Goal: Task Accomplishment & Management: Manage account settings

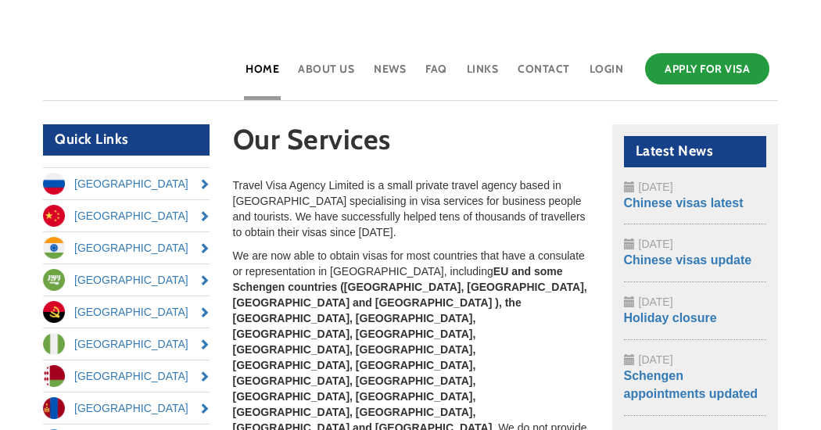
scroll to position [144, 0]
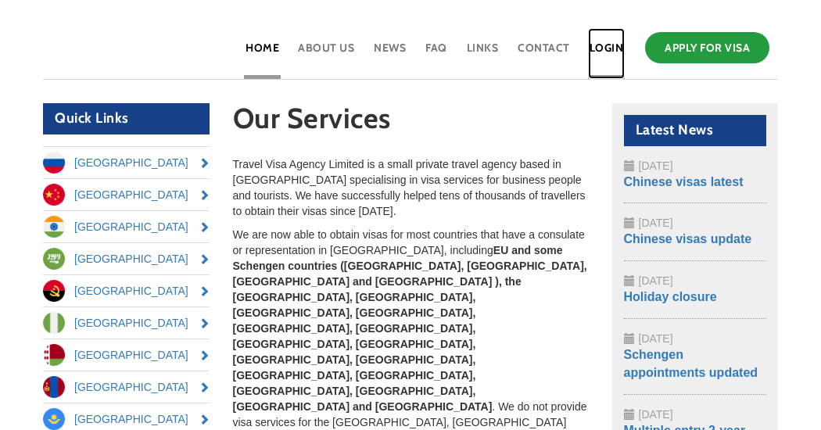
click at [606, 50] on link "Login" at bounding box center [607, 53] width 38 height 51
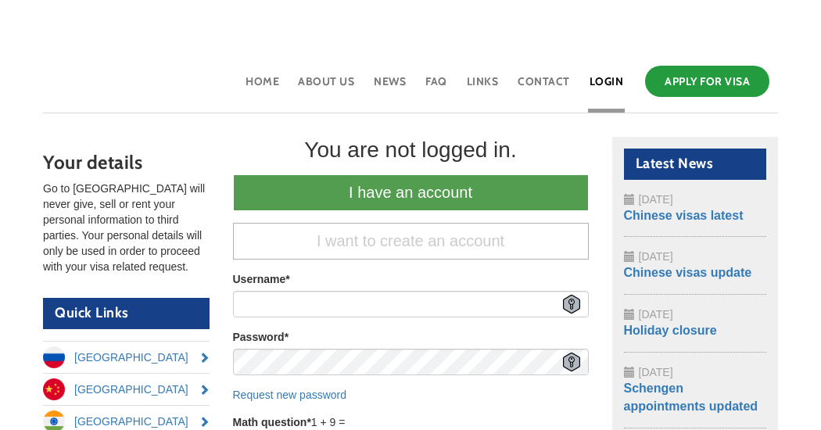
scroll to position [111, 0]
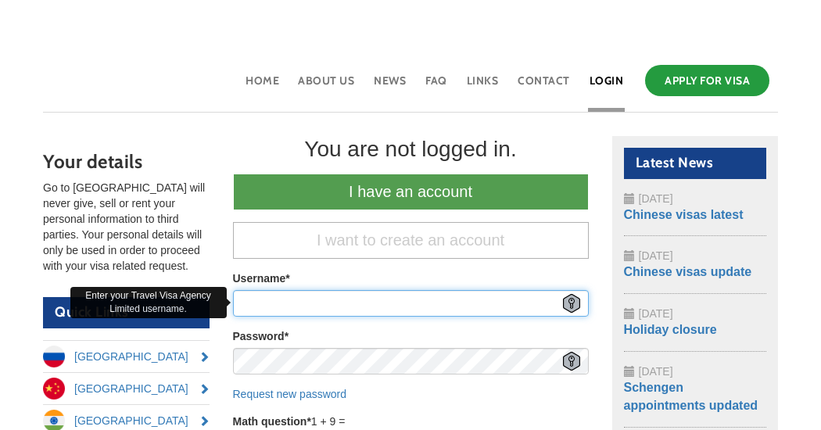
click at [444, 304] on input "Username *" at bounding box center [411, 303] width 356 height 27
type input "Elena"
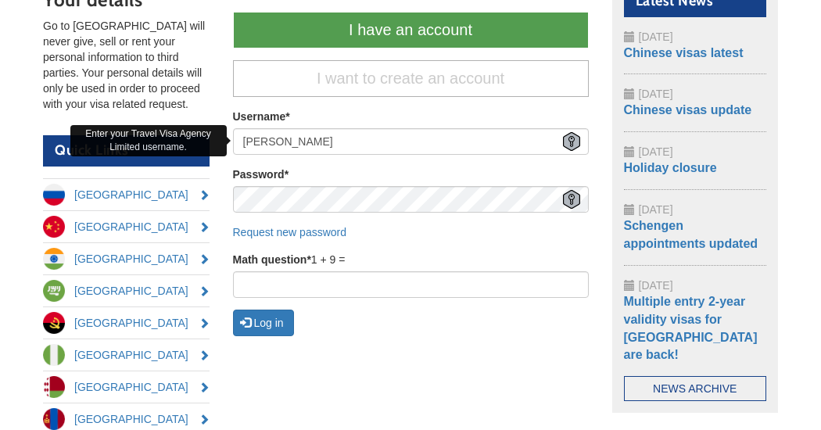
scroll to position [275, 0]
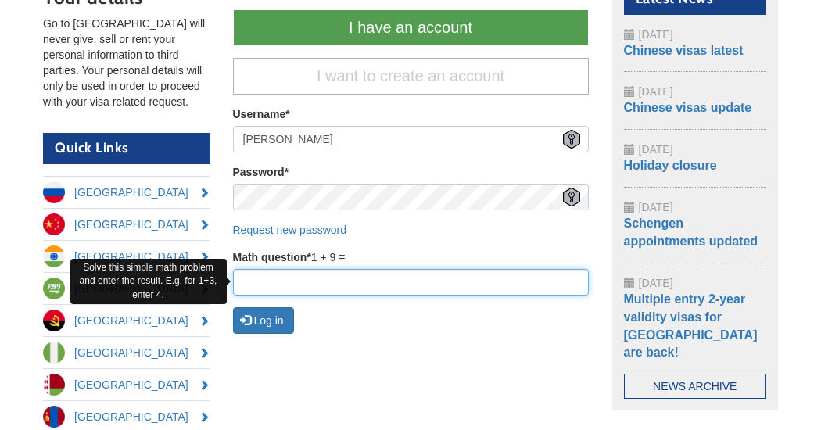
click at [318, 282] on input "Math question *" at bounding box center [411, 282] width 356 height 27
type input "10"
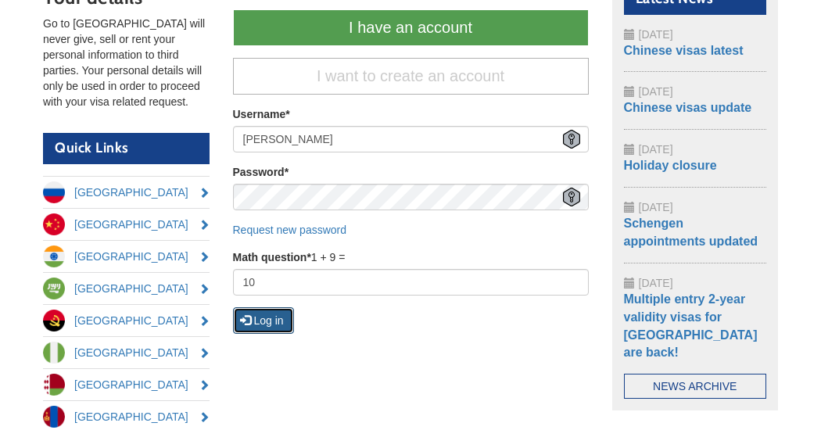
click at [277, 312] on button "Log in" at bounding box center [263, 320] width 61 height 27
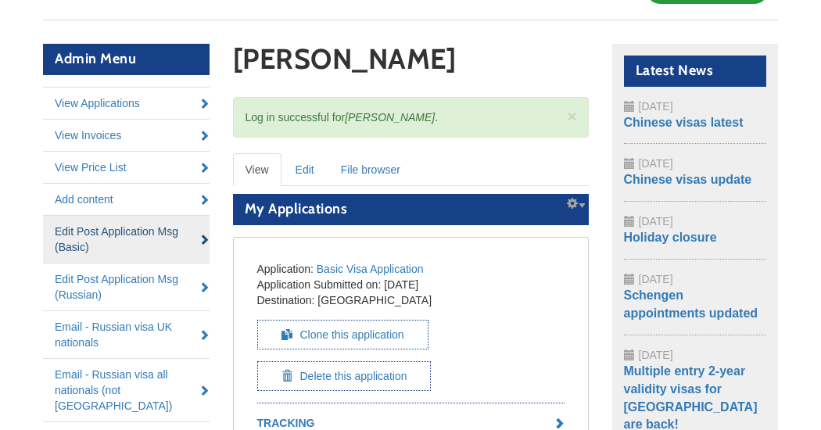
scroll to position [156, 0]
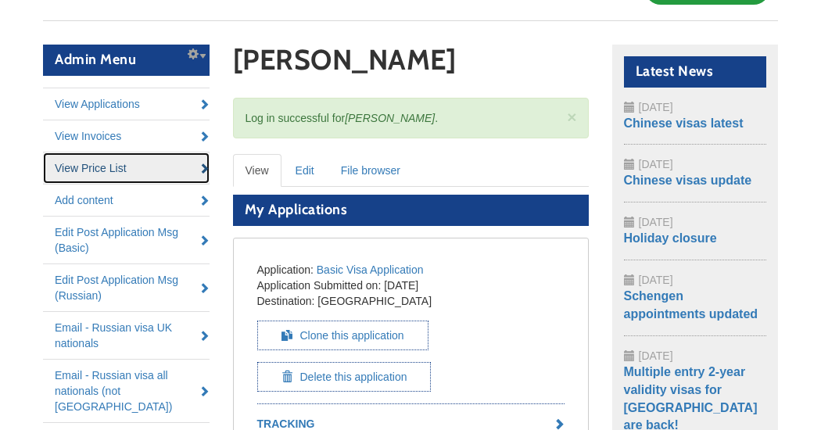
click at [77, 164] on link "View Price List" at bounding box center [126, 168] width 167 height 31
